Goal: Check status

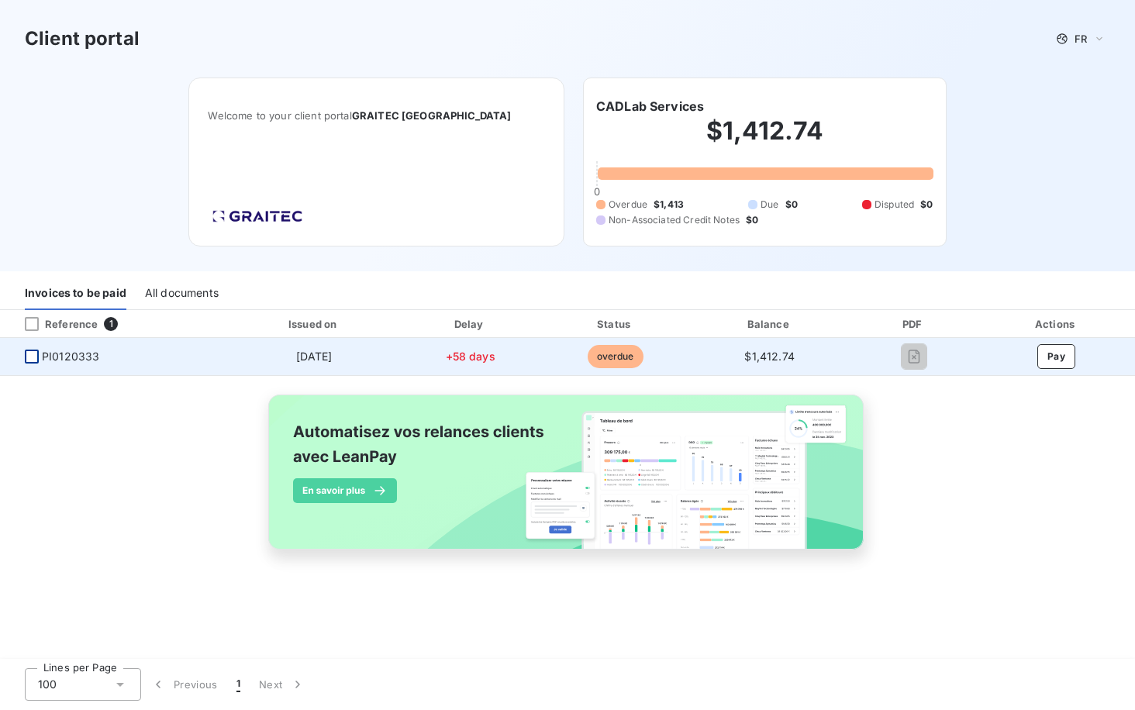
click at [31, 354] on div at bounding box center [32, 357] width 14 height 14
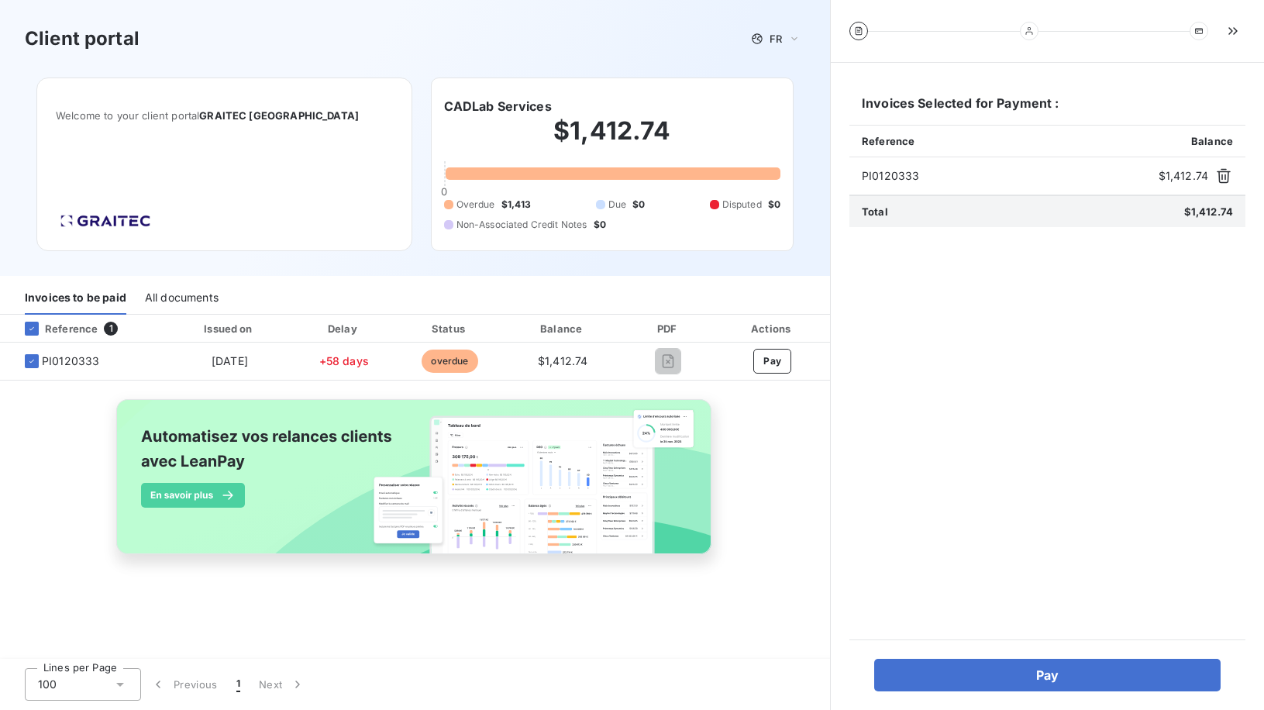
click at [178, 495] on img at bounding box center [415, 485] width 626 height 191
